Goal: Task Accomplishment & Management: Complete application form

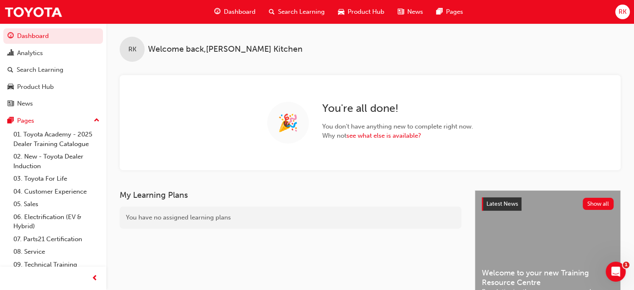
click at [625, 18] on div "RK" at bounding box center [622, 12] width 15 height 15
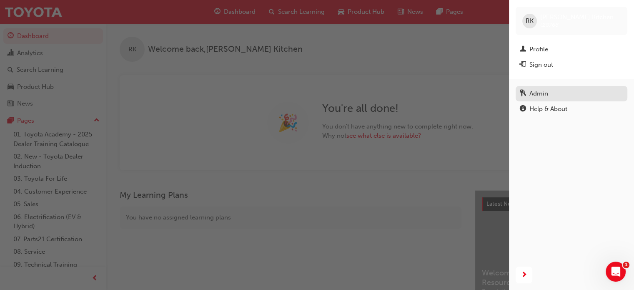
click at [553, 92] on div "Admin" at bounding box center [571, 93] width 103 height 10
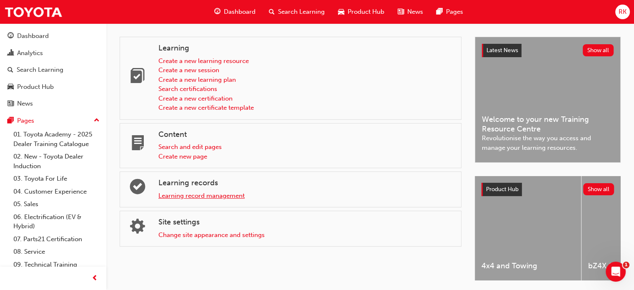
click at [209, 192] on link "Learning record management" at bounding box center [201, 195] width 86 height 7
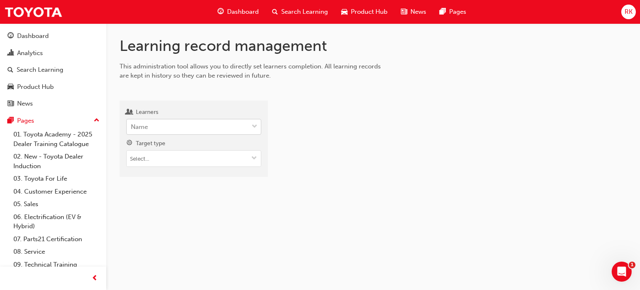
click at [186, 129] on div "Name" at bounding box center [188, 127] width 122 height 15
click at [132, 129] on input "Learners Name" at bounding box center [131, 126] width 1 height 7
type input "[PERSON_NAME]"
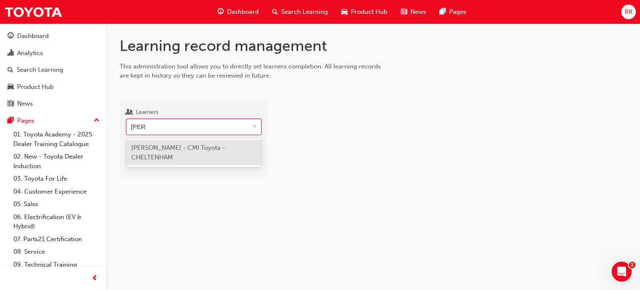
click at [171, 156] on span "[PERSON_NAME] - CMI Toyota - CHELTENHAM" at bounding box center [178, 152] width 94 height 17
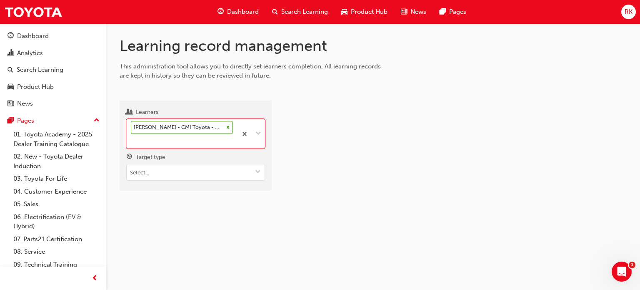
click at [282, 211] on div "Learning record management This administration tool allows you to directly set …" at bounding box center [373, 120] width 534 height 194
click at [255, 170] on span "down-icon" at bounding box center [258, 172] width 6 height 7
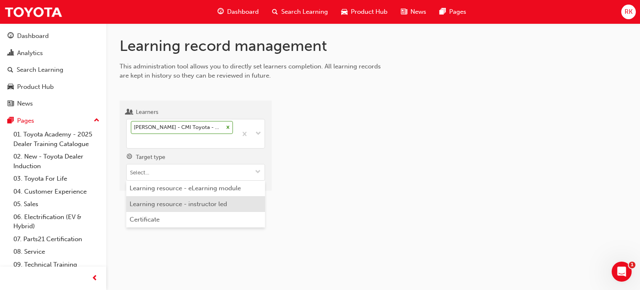
click at [229, 200] on li "Learning resource - instructor led" at bounding box center [195, 204] width 139 height 16
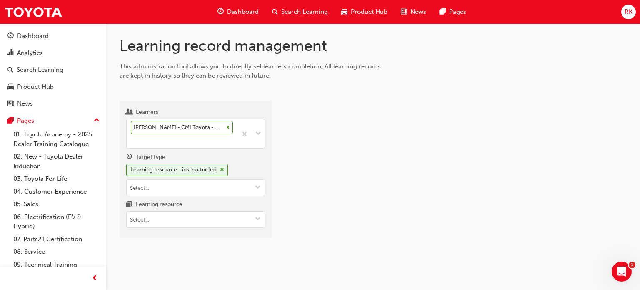
click at [346, 195] on div at bounding box center [456, 172] width 342 height 131
click at [256, 222] on span "down-icon" at bounding box center [258, 219] width 6 height 7
click at [339, 210] on div at bounding box center [456, 172] width 342 height 131
click at [227, 211] on div at bounding box center [195, 219] width 139 height 17
click at [227, 215] on input "Learning resource No results, type at least 1 character of title or code" at bounding box center [196, 219] width 138 height 16
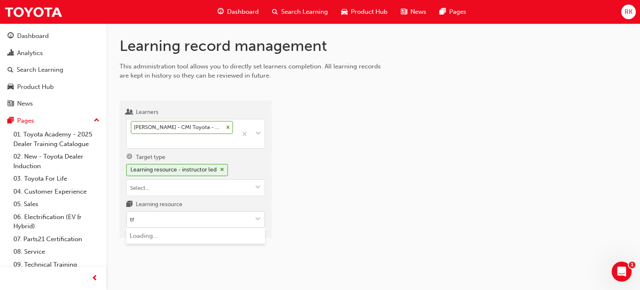
type input "tfl"
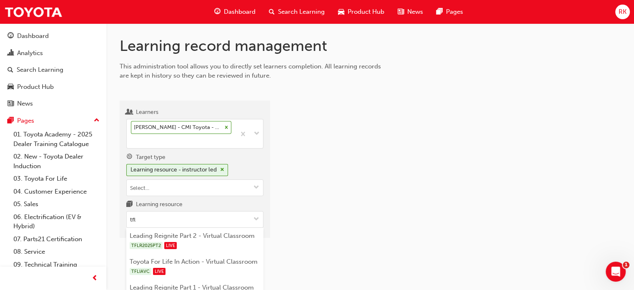
scroll to position [50, 0]
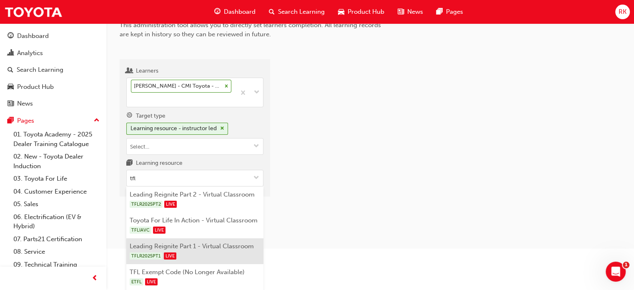
click at [214, 250] on li "Leading Reignite Part 1 - Virtual Classroom TFLR2025PT1 LIVE" at bounding box center [194, 251] width 137 height 26
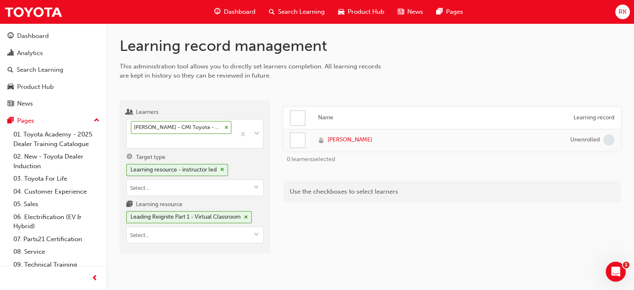
click at [333, 249] on div "Name Learning record [PERSON_NAME] 0 learners selected Use the checkboxes to se…" at bounding box center [451, 180] width 337 height 146
click at [295, 119] on div at bounding box center [297, 118] width 14 height 14
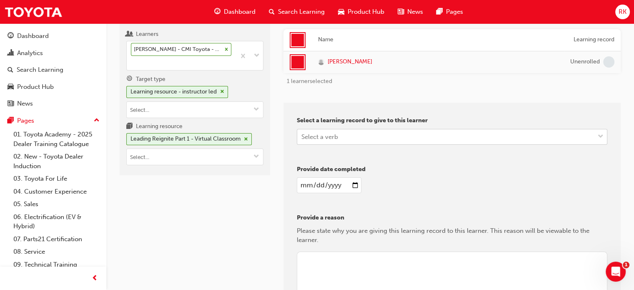
scroll to position [83, 0]
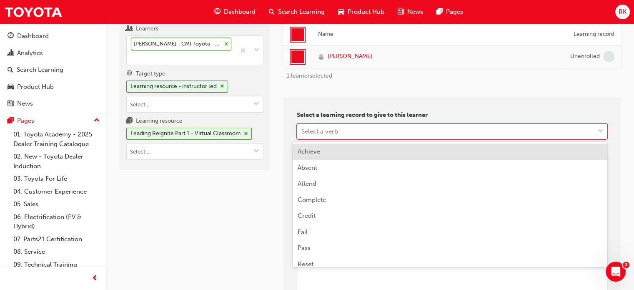
click at [398, 134] on div "Select a verb" at bounding box center [445, 131] width 297 height 15
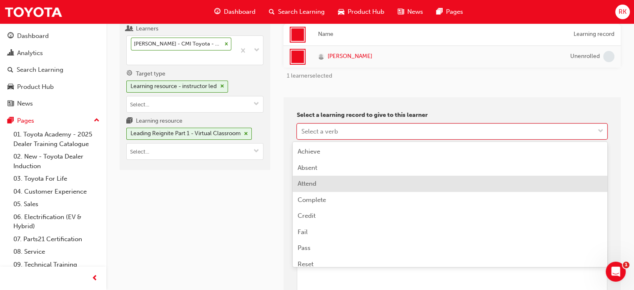
scroll to position [7, 0]
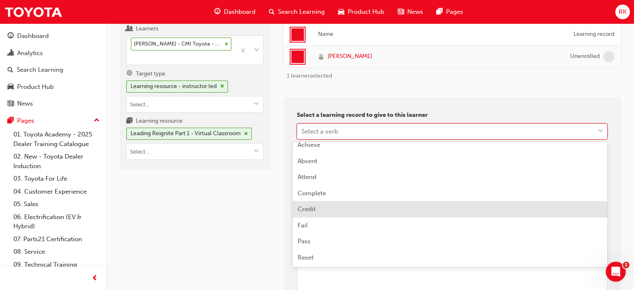
click at [335, 210] on div "Credit" at bounding box center [449, 209] width 315 height 16
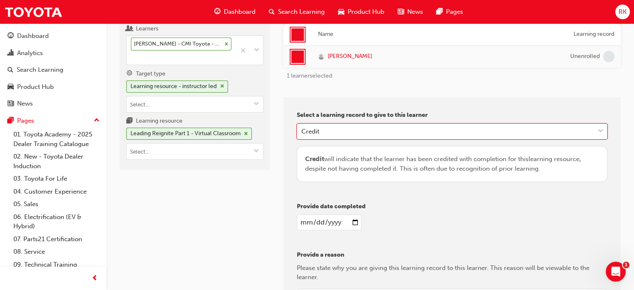
click at [444, 211] on div "Provide date completed" at bounding box center [452, 219] width 310 height 35
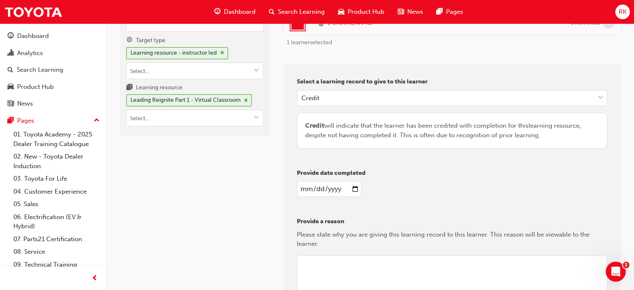
scroll to position [167, 0]
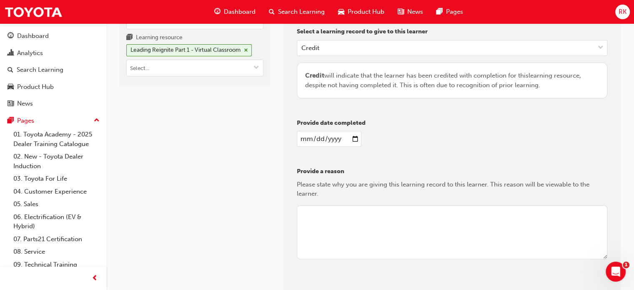
click at [352, 140] on input "date" at bounding box center [329, 139] width 65 height 16
type input "[DATE]"
click at [377, 220] on textarea at bounding box center [452, 232] width 310 height 54
click at [380, 225] on textarea at bounding box center [452, 232] width 310 height 54
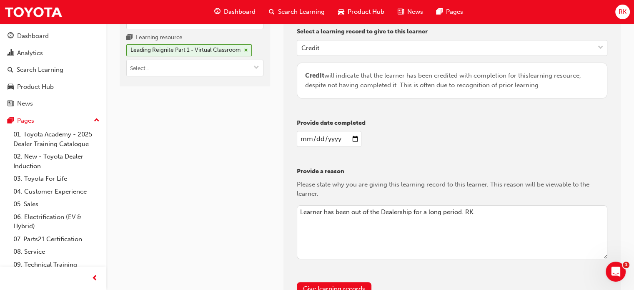
drag, startPoint x: 457, startPoint y: 211, endPoint x: 348, endPoint y: 214, distance: 108.8
click at [348, 214] on textarea "Learner has been out of the Dealership for a long period. RK." at bounding box center [452, 232] width 310 height 54
click at [382, 212] on textarea "Learner has been on extended leave. RK." at bounding box center [452, 232] width 310 height 54
click at [432, 210] on textarea "Learner has been on extended sick leave. RK." at bounding box center [452, 232] width 310 height 54
drag, startPoint x: 435, startPoint y: 211, endPoint x: 275, endPoint y: 206, distance: 160.1
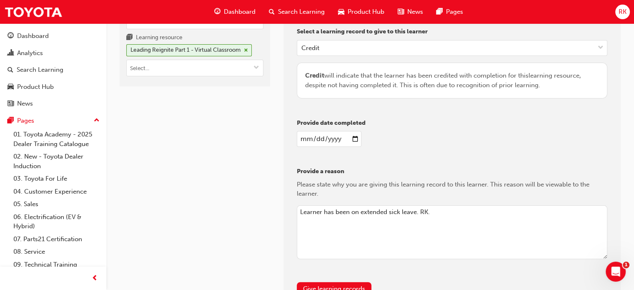
click at [275, 206] on div "Learners [PERSON_NAME] - CMI Toyota - CHELTENHAM Target type Learning resource …" at bounding box center [370, 114] width 501 height 388
click at [435, 226] on textarea "Learner has been on extended sick leave. RK." at bounding box center [452, 232] width 310 height 54
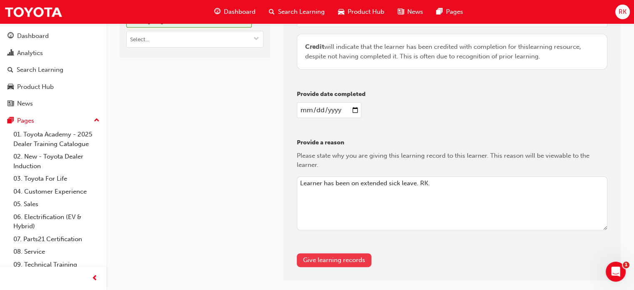
scroll to position [232, 0]
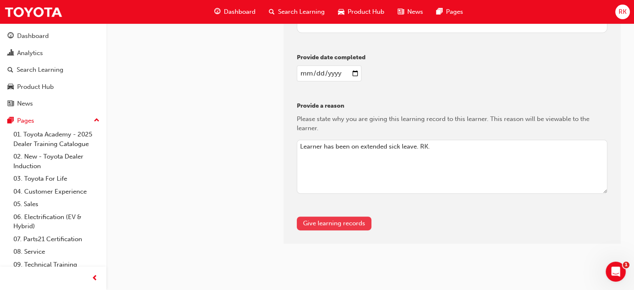
type textarea "Learner has been on extended sick leave. RK."
click at [352, 223] on button "Give learning records" at bounding box center [334, 223] width 75 height 14
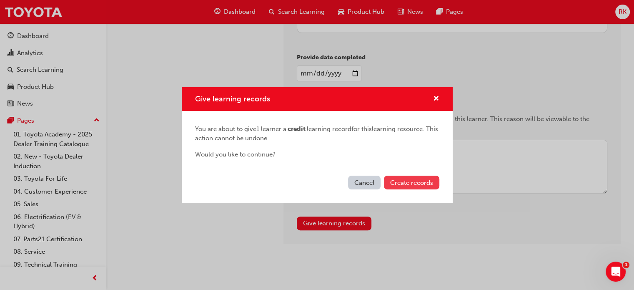
click at [423, 180] on span "Create records" at bounding box center [411, 182] width 43 height 7
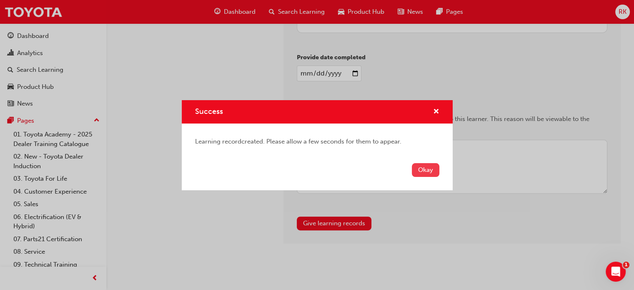
click at [430, 174] on button "Okay" at bounding box center [425, 170] width 27 height 14
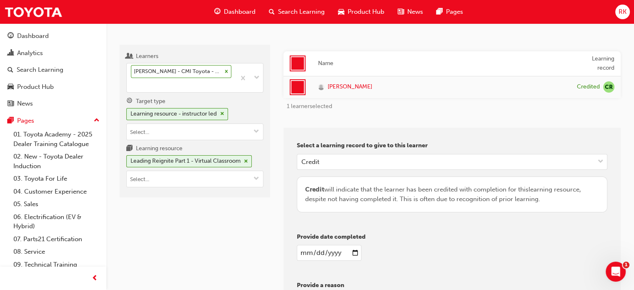
scroll to position [0, 0]
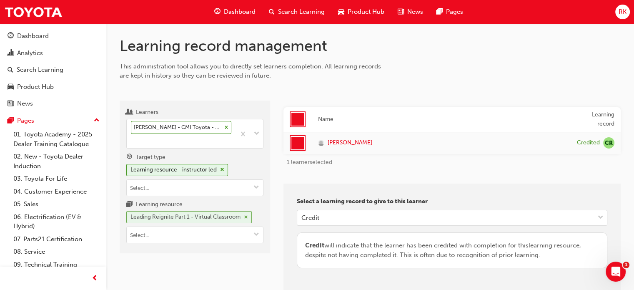
click at [247, 217] on span "cross-icon" at bounding box center [246, 217] width 4 height 5
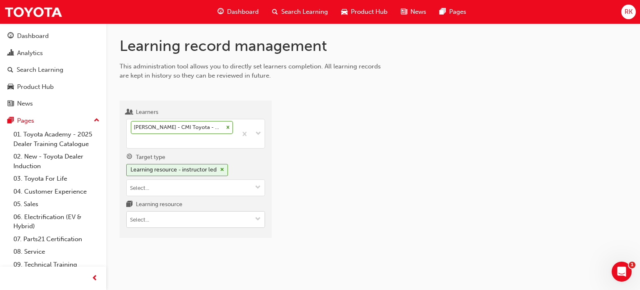
click at [255, 222] on button "Learning resource" at bounding box center [257, 219] width 13 height 16
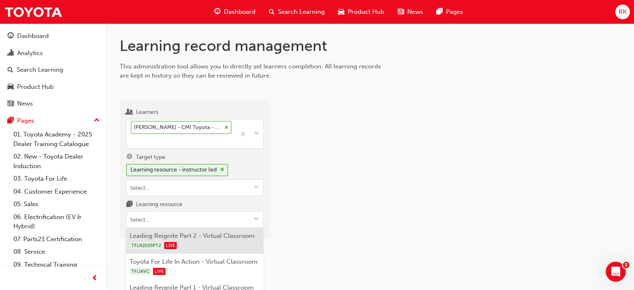
click at [227, 234] on li "Leading Reignite Part 2 - Virtual Classroom TFLR2025PT2 LIVE" at bounding box center [194, 240] width 137 height 26
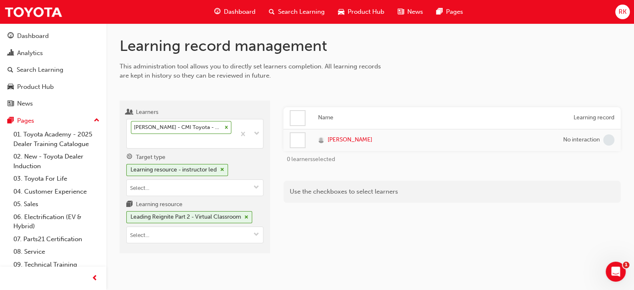
click at [297, 118] on div at bounding box center [297, 118] width 14 height 14
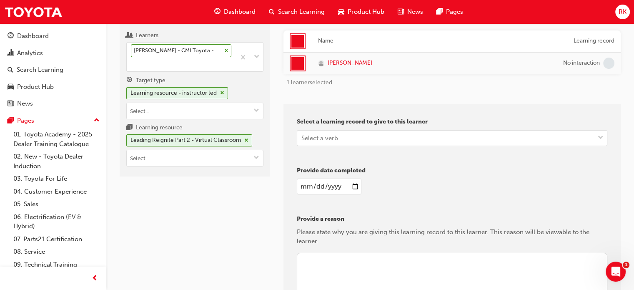
scroll to position [125, 0]
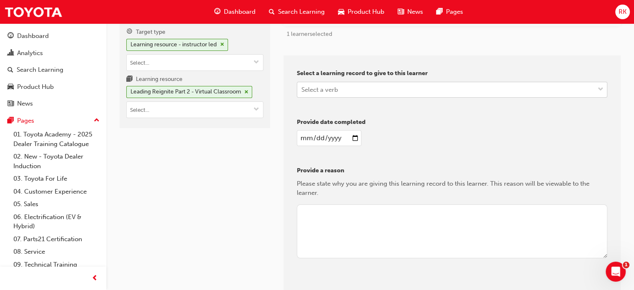
click at [342, 91] on div "Select a verb" at bounding box center [445, 89] width 297 height 15
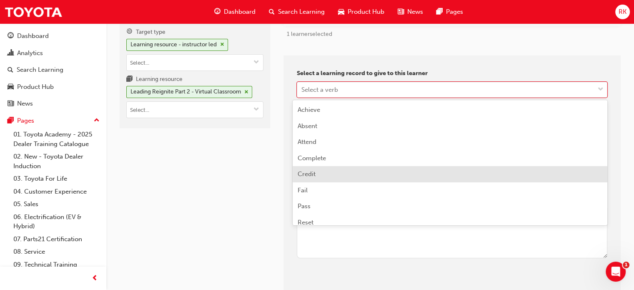
click at [323, 172] on div "Credit" at bounding box center [449, 174] width 315 height 16
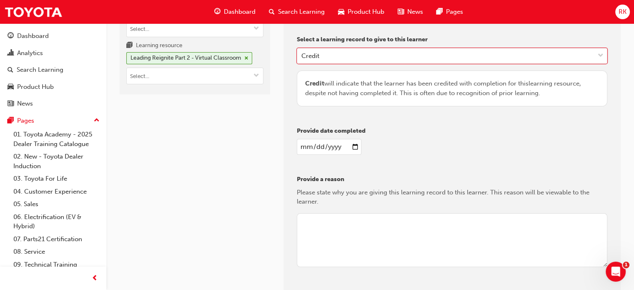
scroll to position [208, 0]
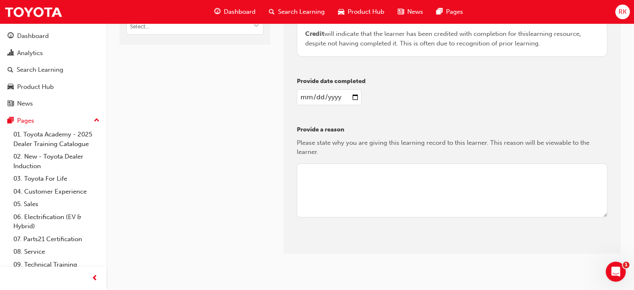
click at [350, 93] on input "date" at bounding box center [329, 97] width 65 height 16
type input "[DATE]"
click at [406, 185] on textarea at bounding box center [452, 190] width 310 height 54
paste textarea "Learner has been on extended sick leave. RK."
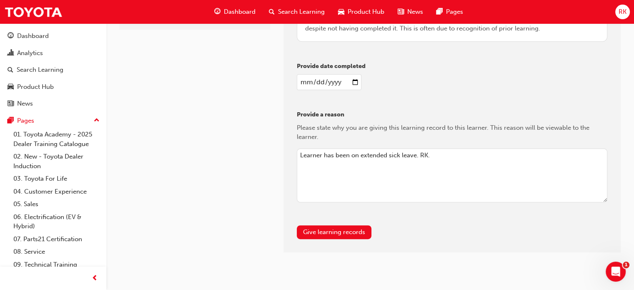
scroll to position [232, 0]
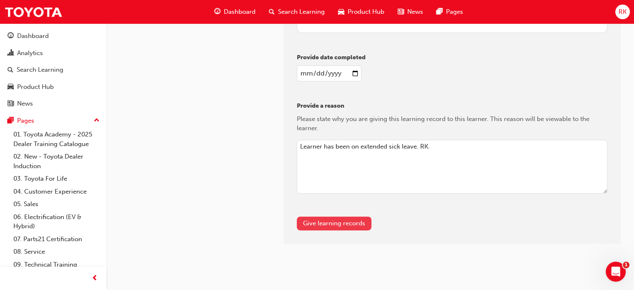
type textarea "Learner has been on extended sick leave. RK."
click at [315, 217] on button "Give learning records" at bounding box center [334, 223] width 75 height 14
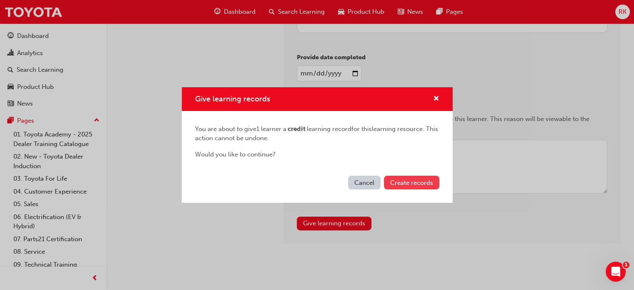
click at [419, 182] on span "Create records" at bounding box center [411, 182] width 43 height 7
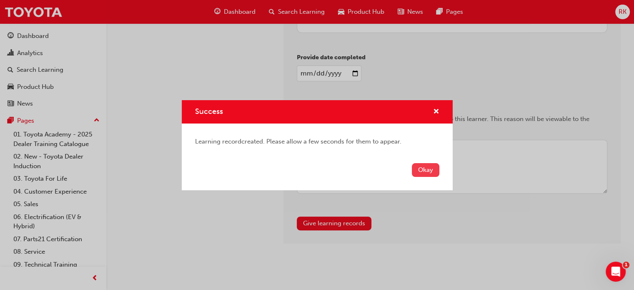
click at [424, 167] on button "Okay" at bounding box center [425, 170] width 27 height 14
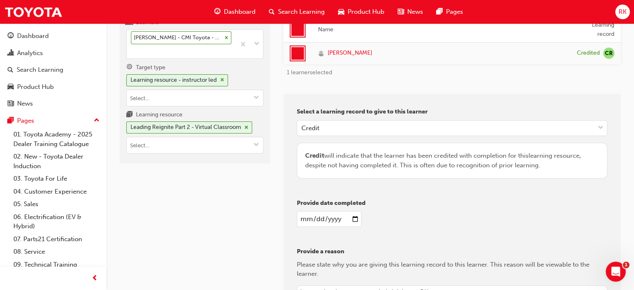
scroll to position [0, 0]
